Goal: Navigation & Orientation: Understand site structure

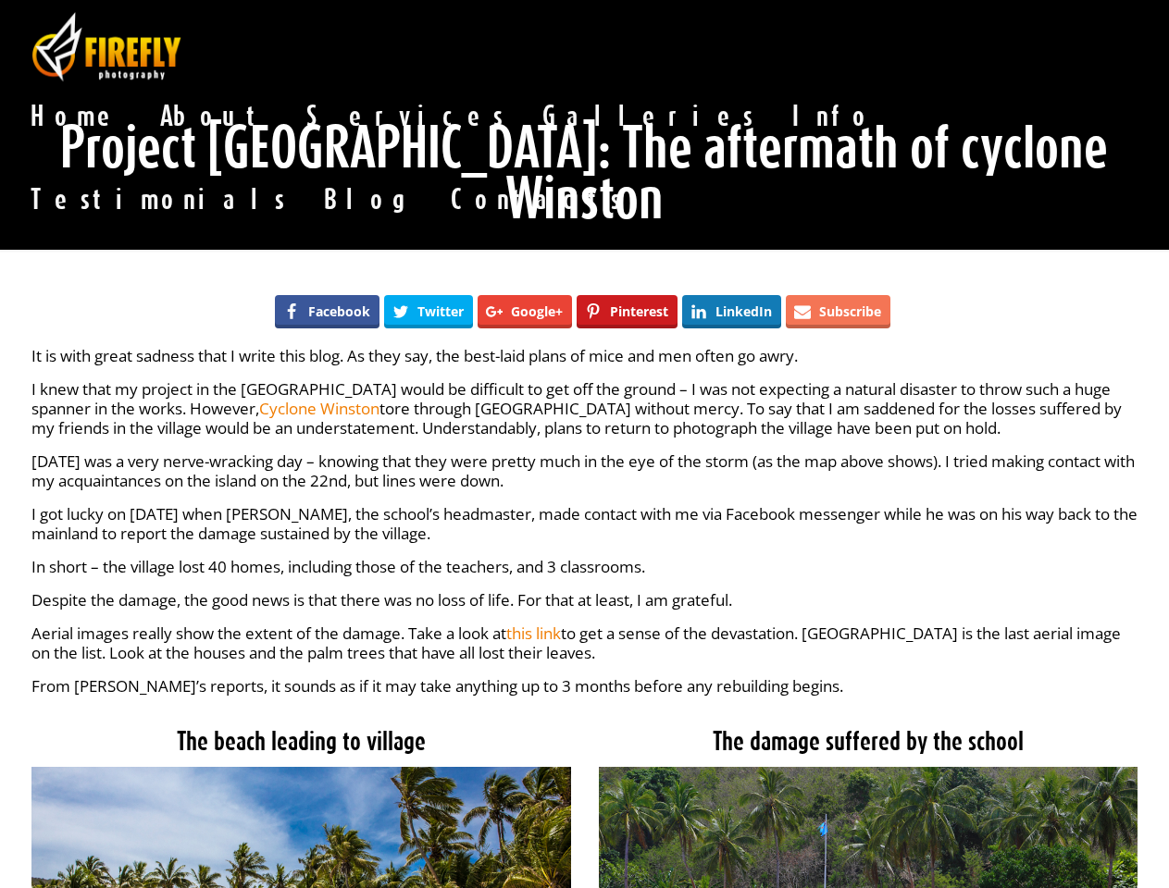
click at [584, 444] on div "It is with great sadness that I write this blog. As they say, the best-laid pla…" at bounding box center [584, 521] width 1107 height 350
click at [288, 97] on span "About" at bounding box center [215, 115] width 146 height 37
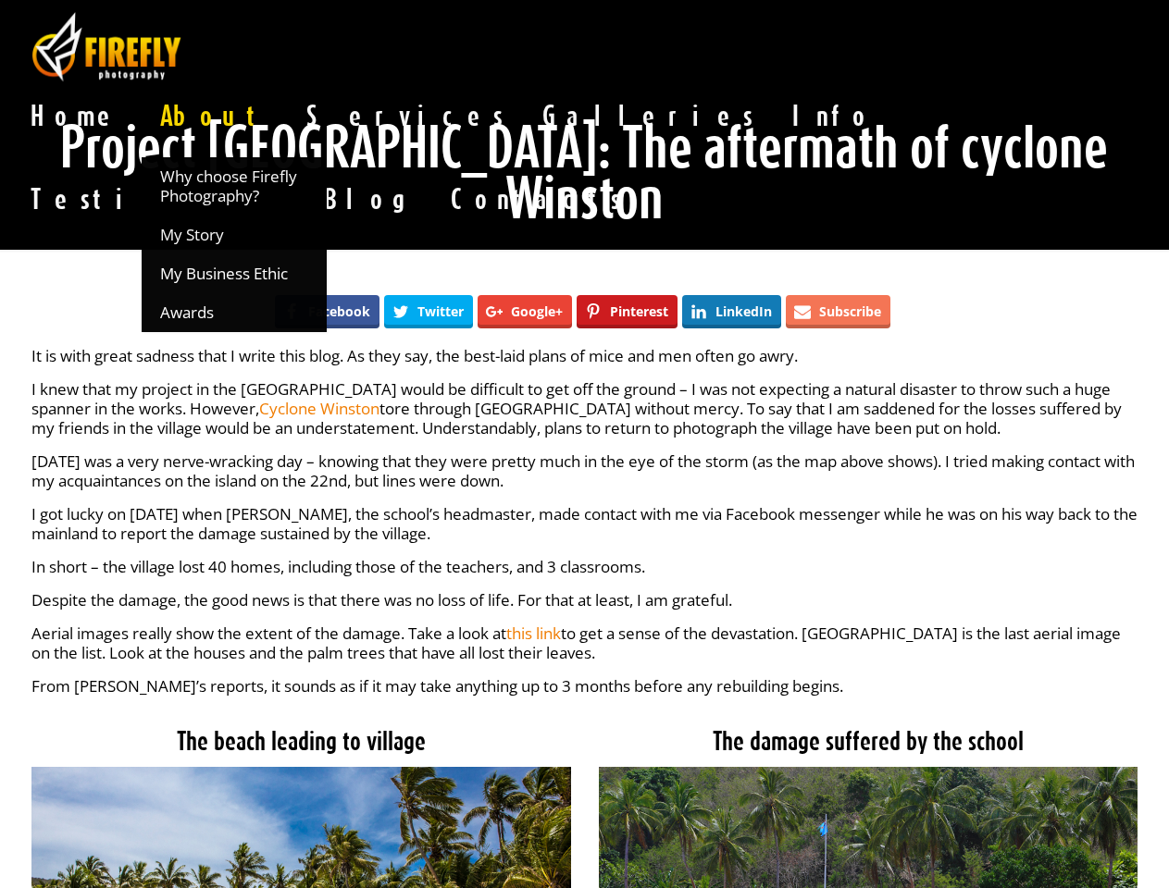
click at [524, 97] on span "Services" at bounding box center [406, 115] width 236 height 37
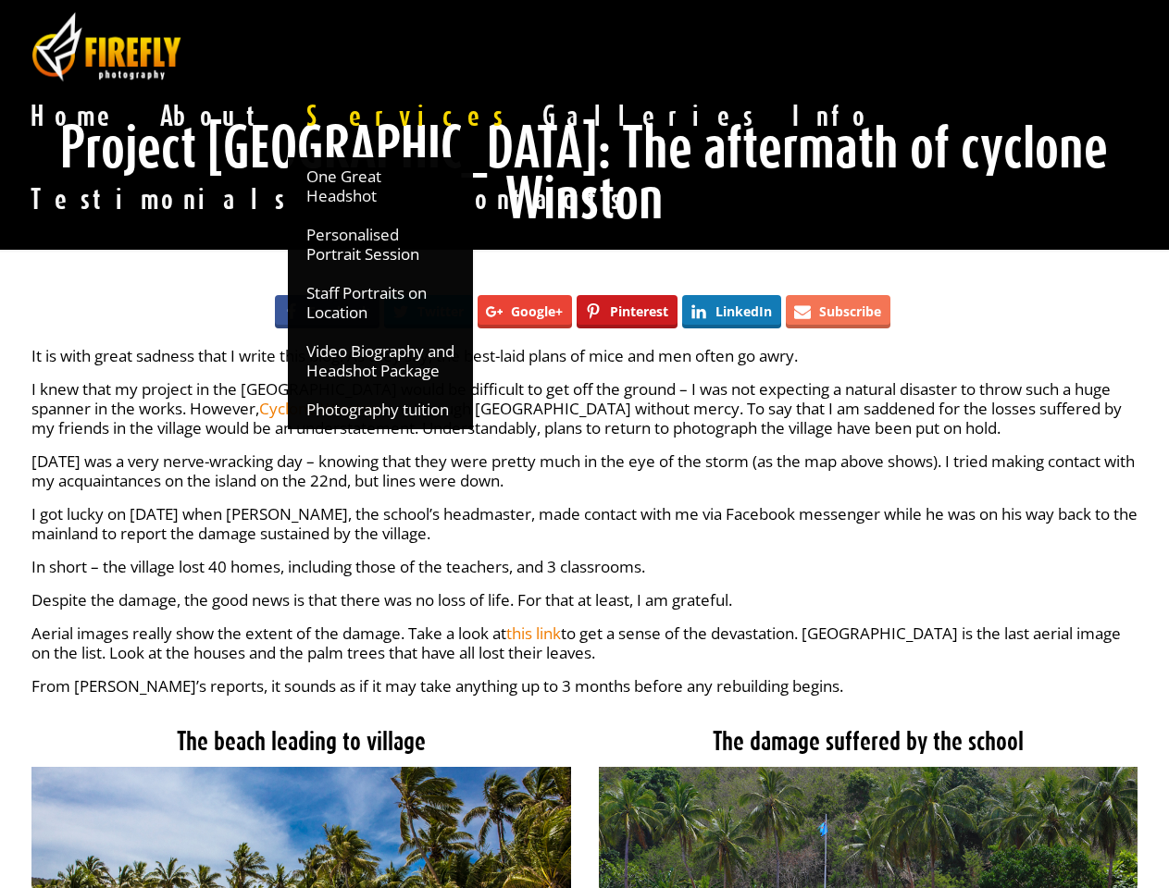
click at [774, 97] on span "Info" at bounding box center [833, 115] width 119 height 37
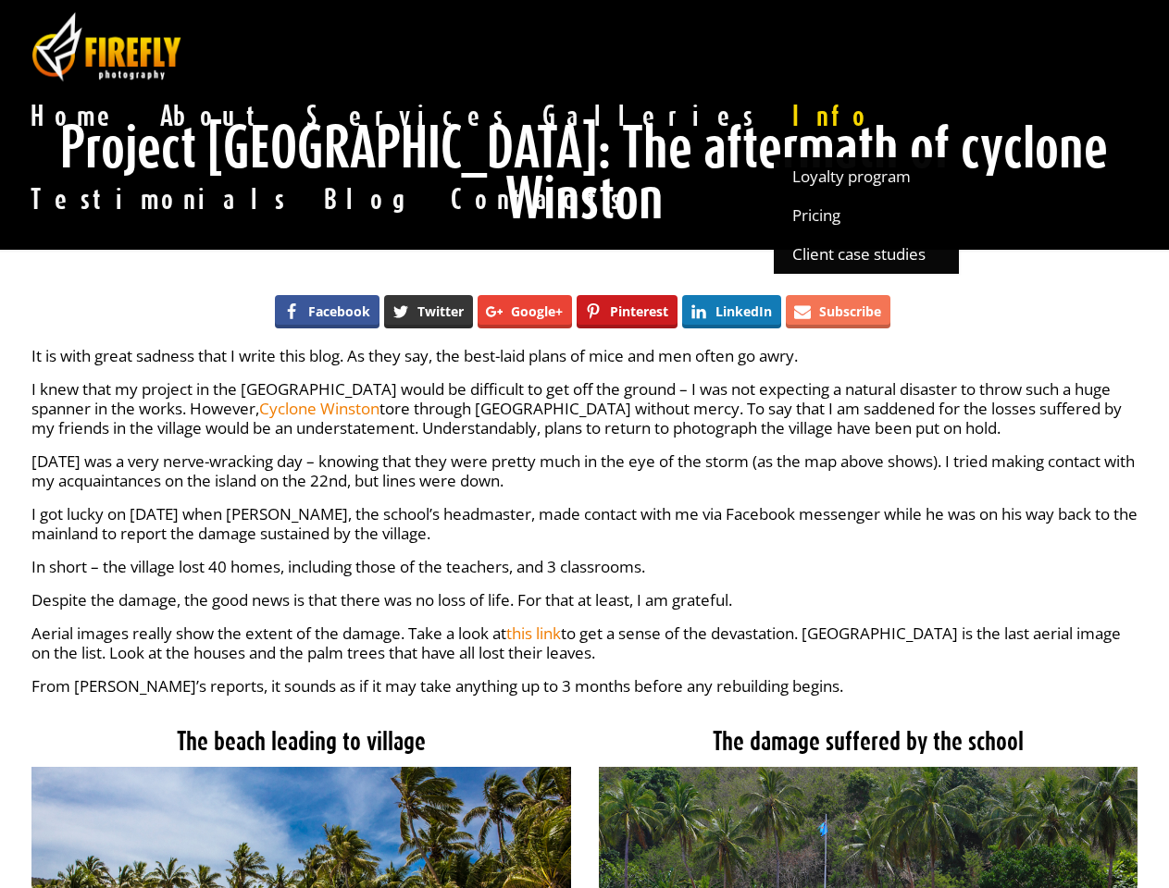
click at [428, 305] on span "Twitter" at bounding box center [440, 311] width 46 height 13
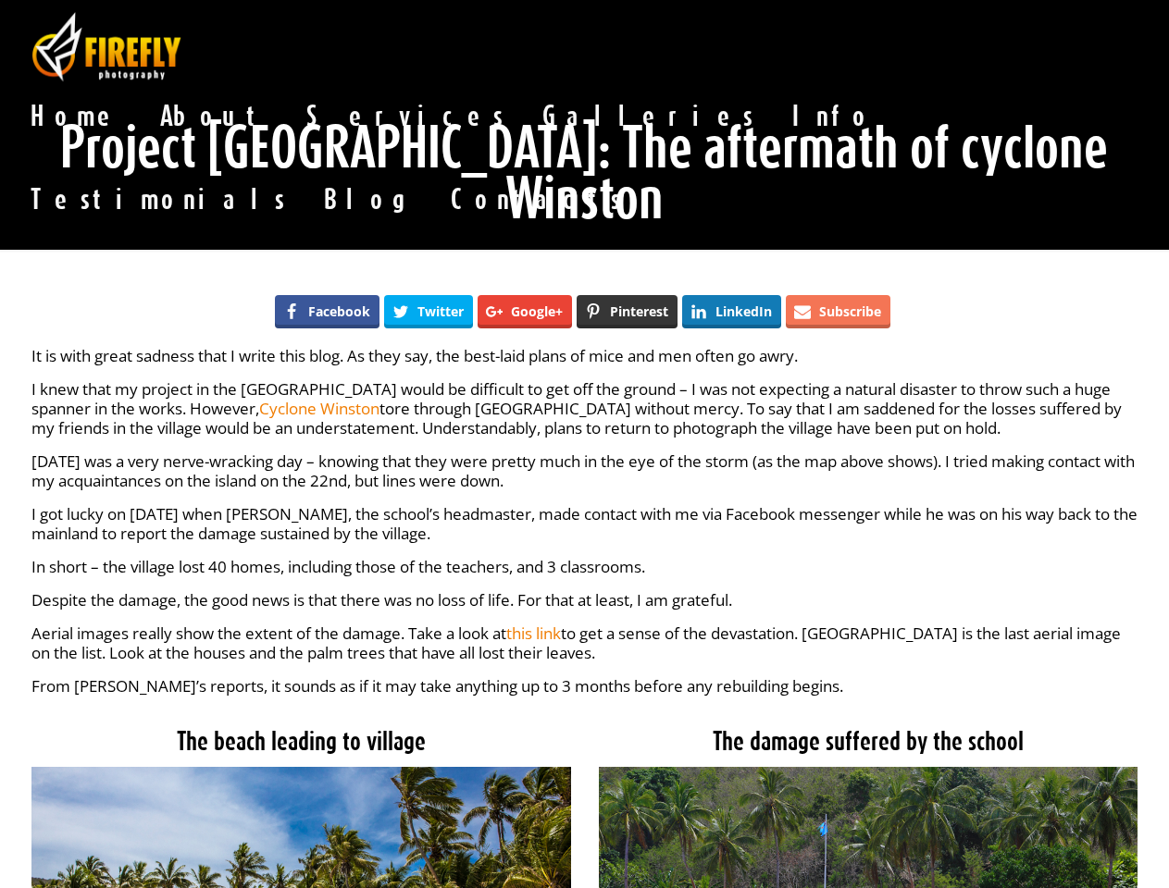
click at [626, 305] on span "Pinterest" at bounding box center [639, 311] width 58 height 13
click at [837, 305] on span "Subscribe" at bounding box center [850, 311] width 62 height 13
